Goal: Information Seeking & Learning: Learn about a topic

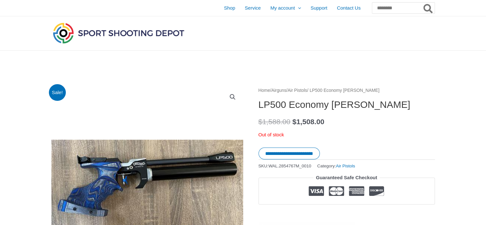
click at [307, 91] on link "Air Pistols" at bounding box center [297, 90] width 19 height 5
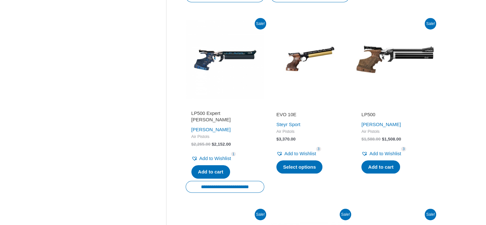
scroll to position [351, 0]
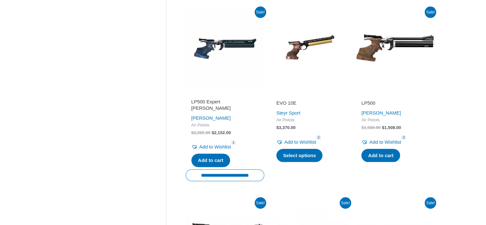
click at [375, 48] on img at bounding box center [395, 47] width 79 height 79
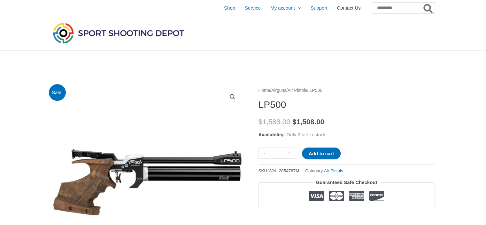
click at [337, 8] on span "Contact Us" at bounding box center [349, 8] width 24 height 16
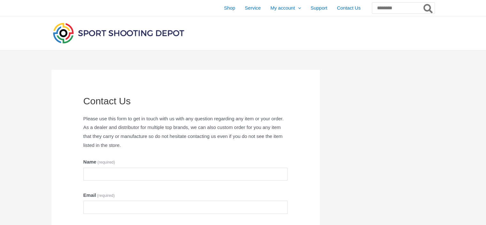
click at [95, 34] on img at bounding box center [118, 33] width 134 height 24
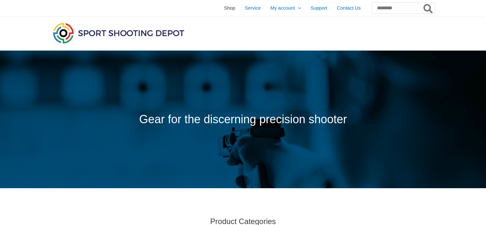
click at [224, 7] on span "Shop" at bounding box center [229, 8] width 11 height 16
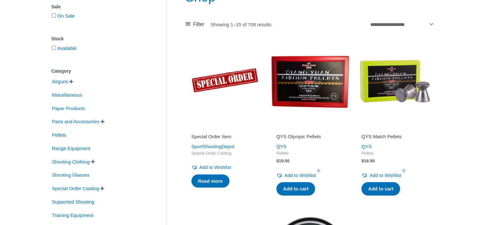
scroll to position [96, 0]
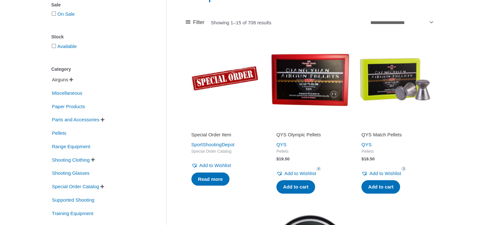
click at [63, 82] on span "Airguns" at bounding box center [60, 79] width 18 height 11
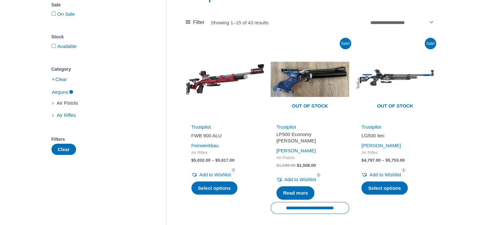
click at [67, 103] on span "Air Pistols" at bounding box center [67, 102] width 23 height 11
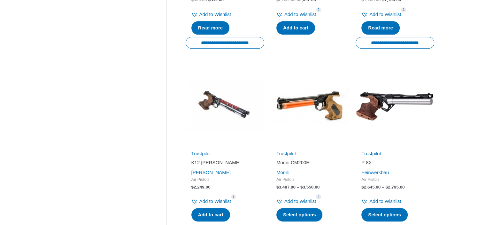
scroll to position [671, 0]
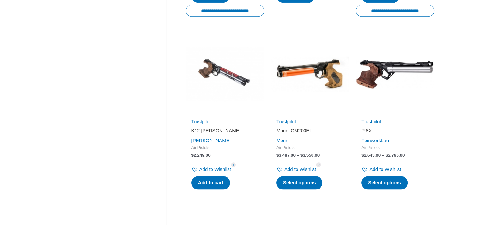
click at [222, 74] on img at bounding box center [225, 74] width 79 height 79
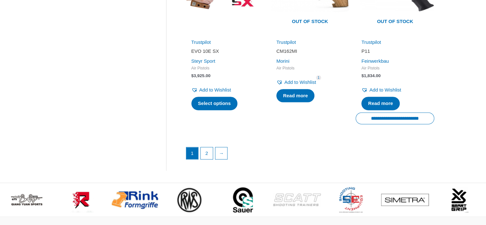
scroll to position [926, 0]
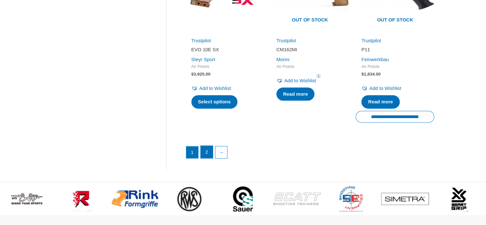
click at [209, 147] on link "2" at bounding box center [207, 151] width 12 height 13
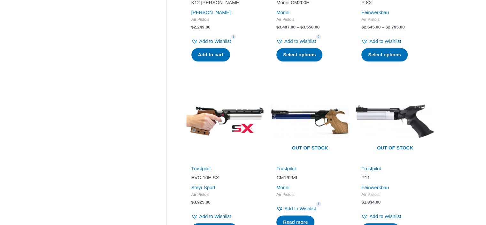
scroll to position [831, 0]
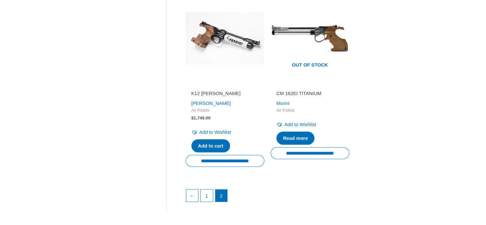
scroll to position [351, 0]
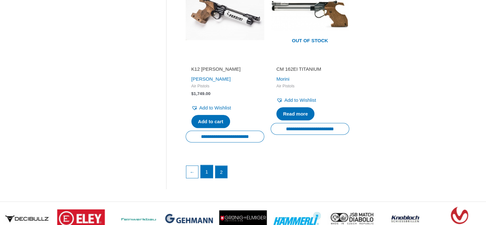
click at [205, 168] on link "1" at bounding box center [207, 171] width 12 height 13
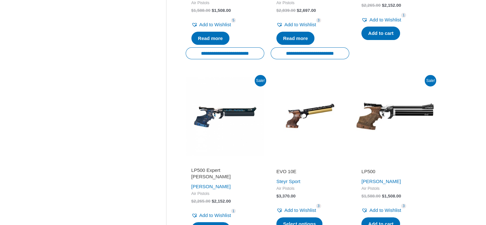
scroll to position [256, 0]
